Goal: Navigation & Orientation: Find specific page/section

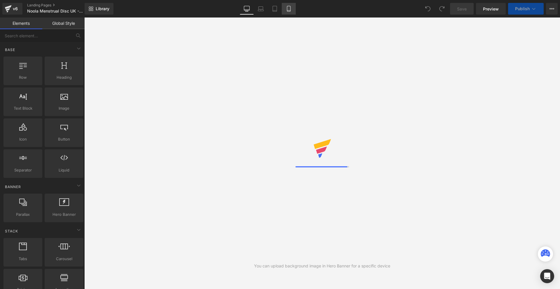
click at [290, 9] on icon at bounding box center [289, 9] width 6 height 6
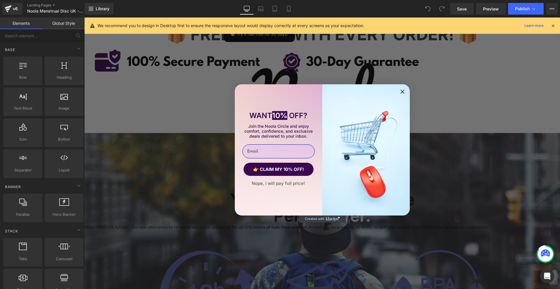
click at [402, 90] on circle "Close dialog" at bounding box center [402, 91] width 8 height 8
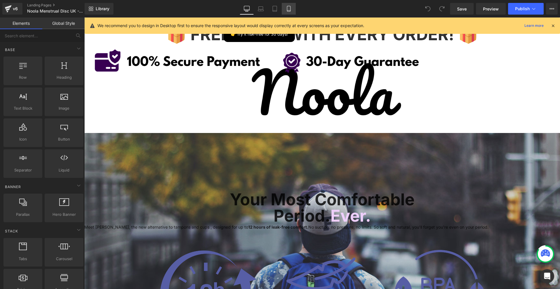
click at [295, 10] on link "Mobile" at bounding box center [289, 9] width 14 height 12
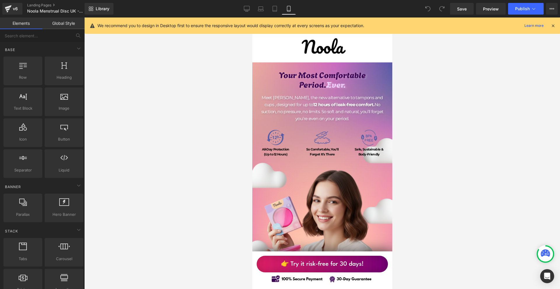
click at [553, 26] on icon at bounding box center [553, 25] width 5 height 5
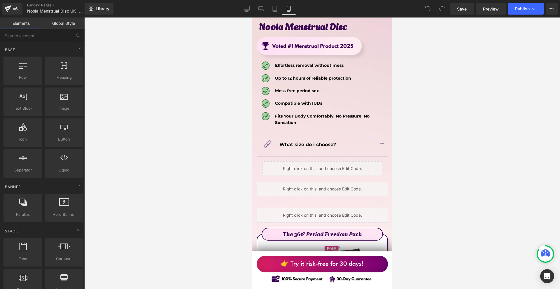
scroll to position [3239, 0]
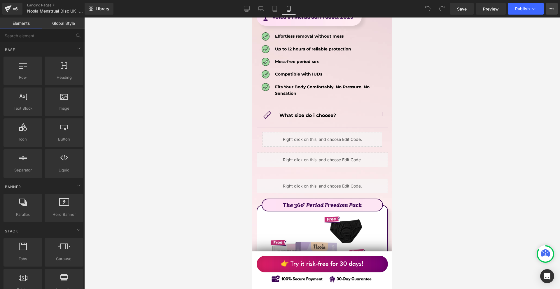
click at [554, 4] on button "View Live Page View with current Template Save Template to Library Schedule Pub…" at bounding box center [552, 9] width 12 height 12
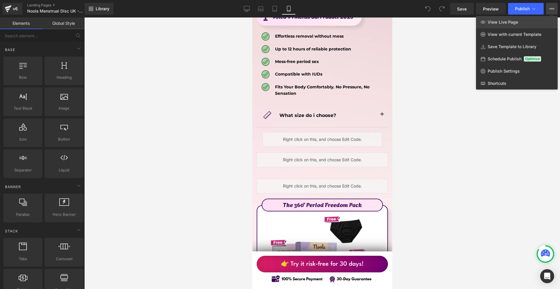
click at [532, 23] on link "View Live Page" at bounding box center [517, 22] width 82 height 12
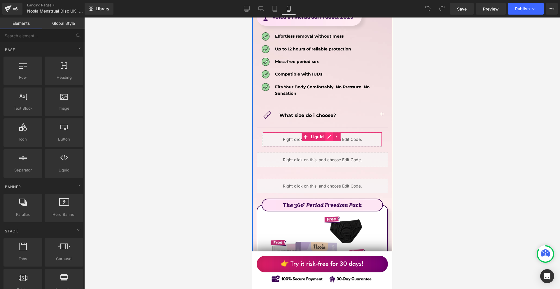
click at [328, 132] on div "Liquid" at bounding box center [322, 139] width 120 height 15
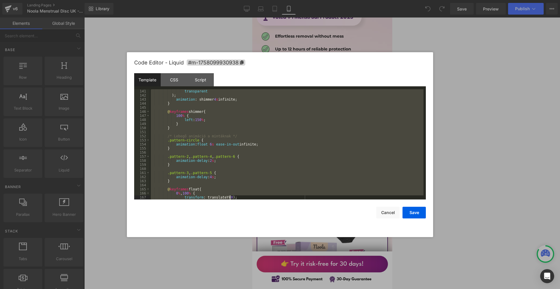
scroll to position [670, 0]
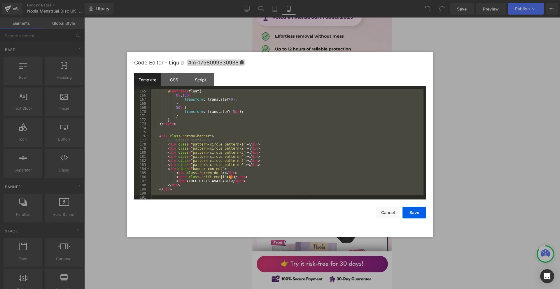
drag, startPoint x: 157, startPoint y: 90, endPoint x: 268, endPoint y: 229, distance: 177.7
click at [268, 229] on div "Code Editor - Liquid #m-1758099930938 Template CSS Script Data 165 166 167 168 …" at bounding box center [280, 144] width 292 height 185
click at [505, 123] on div at bounding box center [280, 144] width 560 height 289
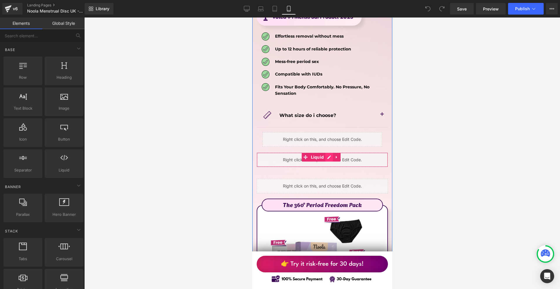
click at [329, 153] on div "Liquid" at bounding box center [322, 160] width 131 height 15
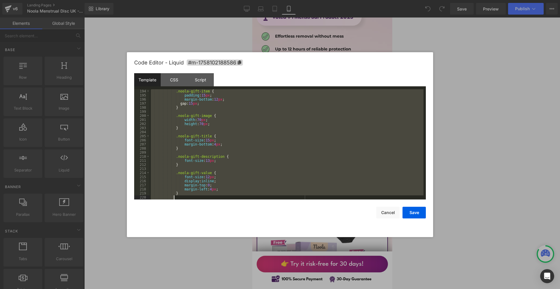
scroll to position [1311, 0]
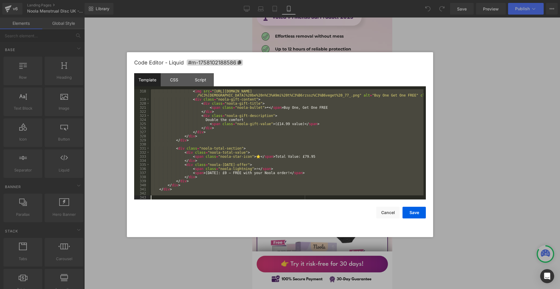
drag, startPoint x: 156, startPoint y: 90, endPoint x: 228, endPoint y: 268, distance: 191.8
click at [228, 268] on body "You are previewing how the will restyle your page. You can not edit Elements in…" at bounding box center [280, 144] width 560 height 289
click at [500, 132] on div at bounding box center [280, 144] width 560 height 289
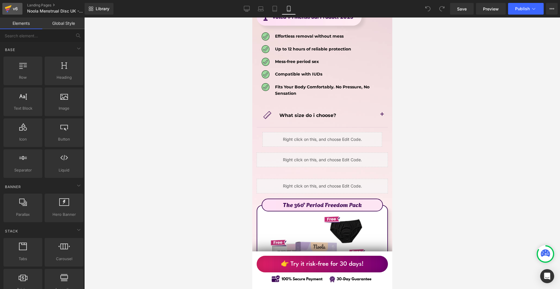
click at [18, 10] on div "v6" at bounding box center [15, 9] width 7 height 8
